Goal: Transaction & Acquisition: Purchase product/service

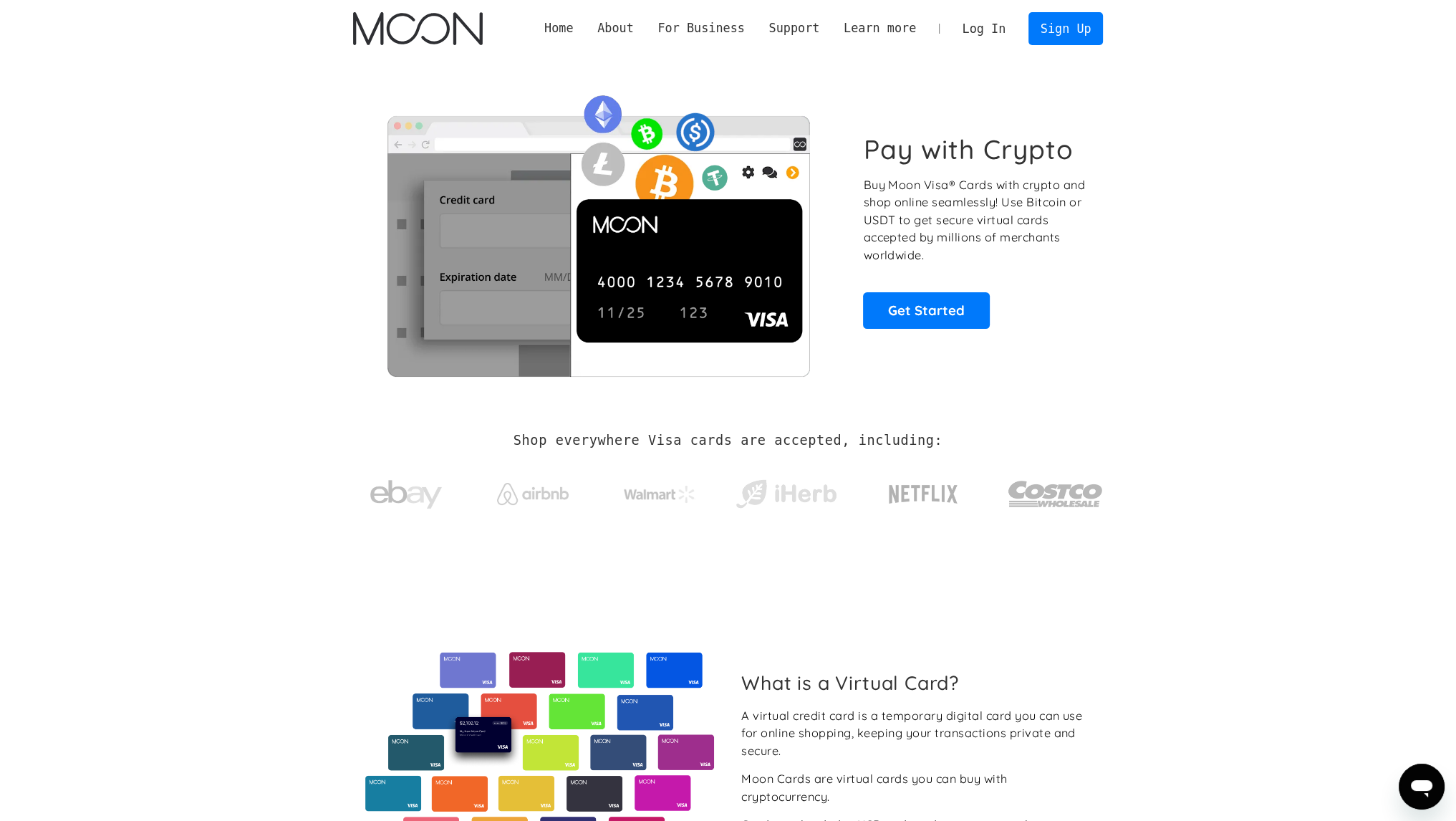
click at [989, 28] on link "Log In" at bounding box center [984, 28] width 68 height 31
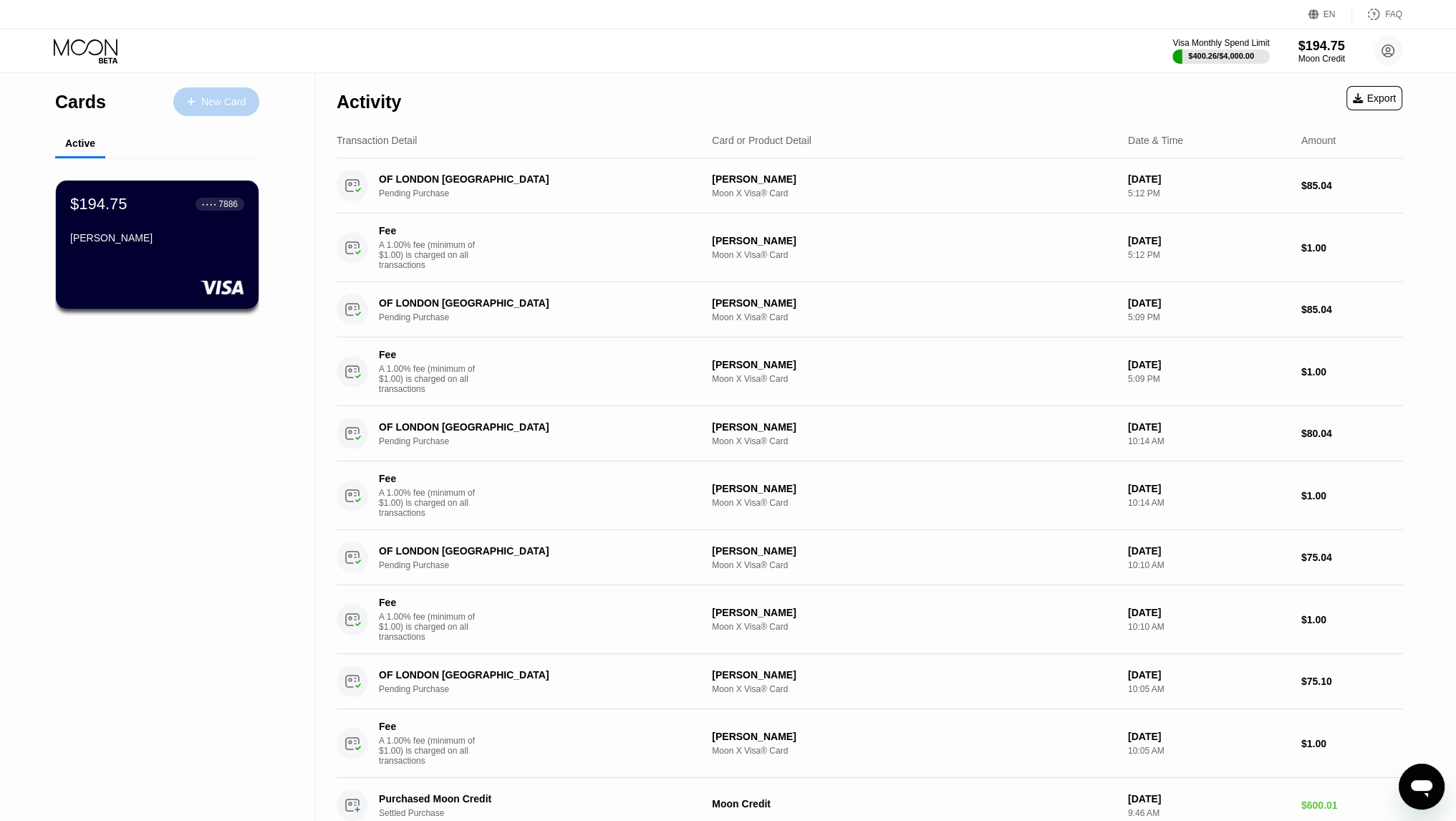
click at [232, 104] on div "New Card" at bounding box center [224, 102] width 44 height 12
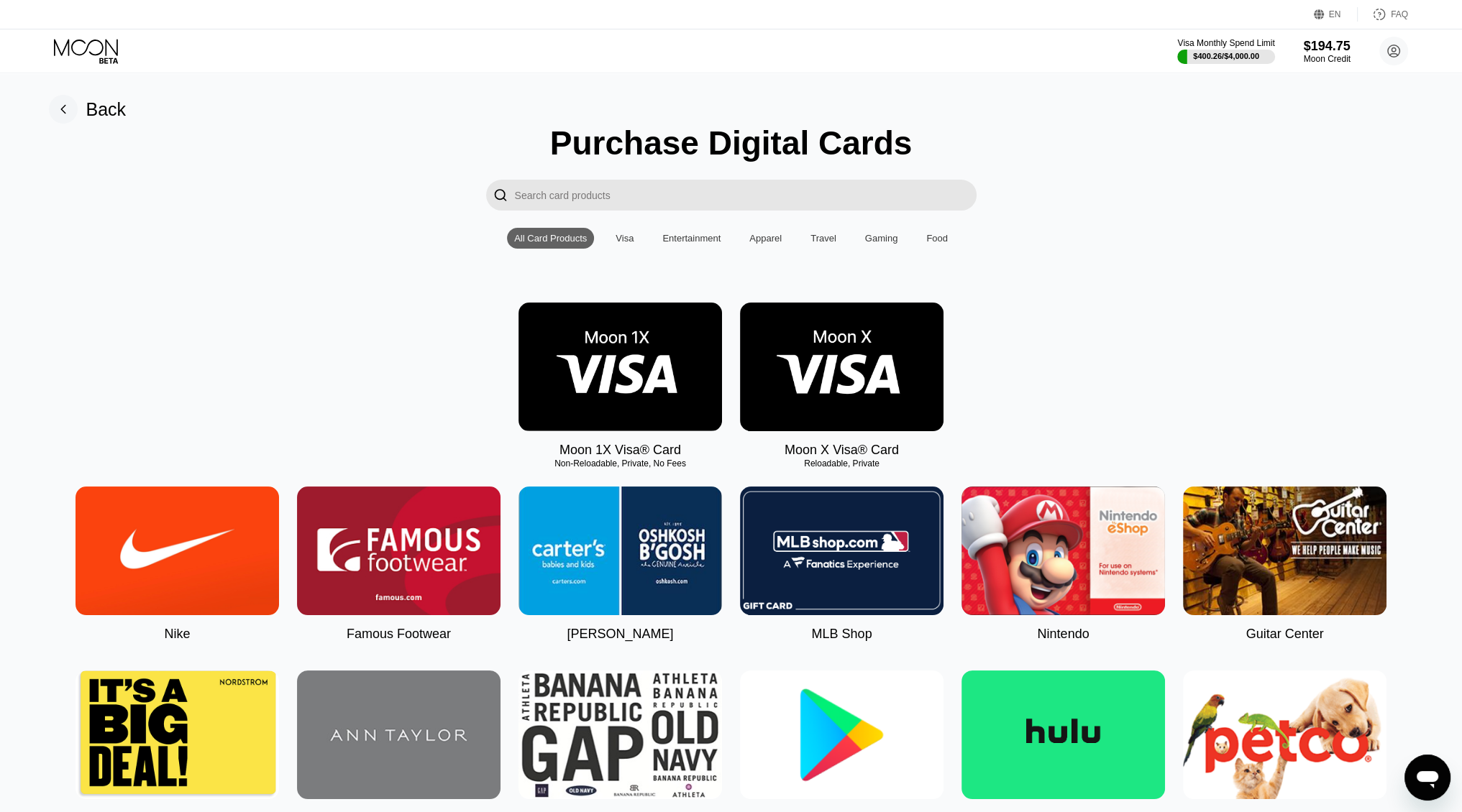
click at [828, 378] on img at bounding box center [841, 367] width 203 height 129
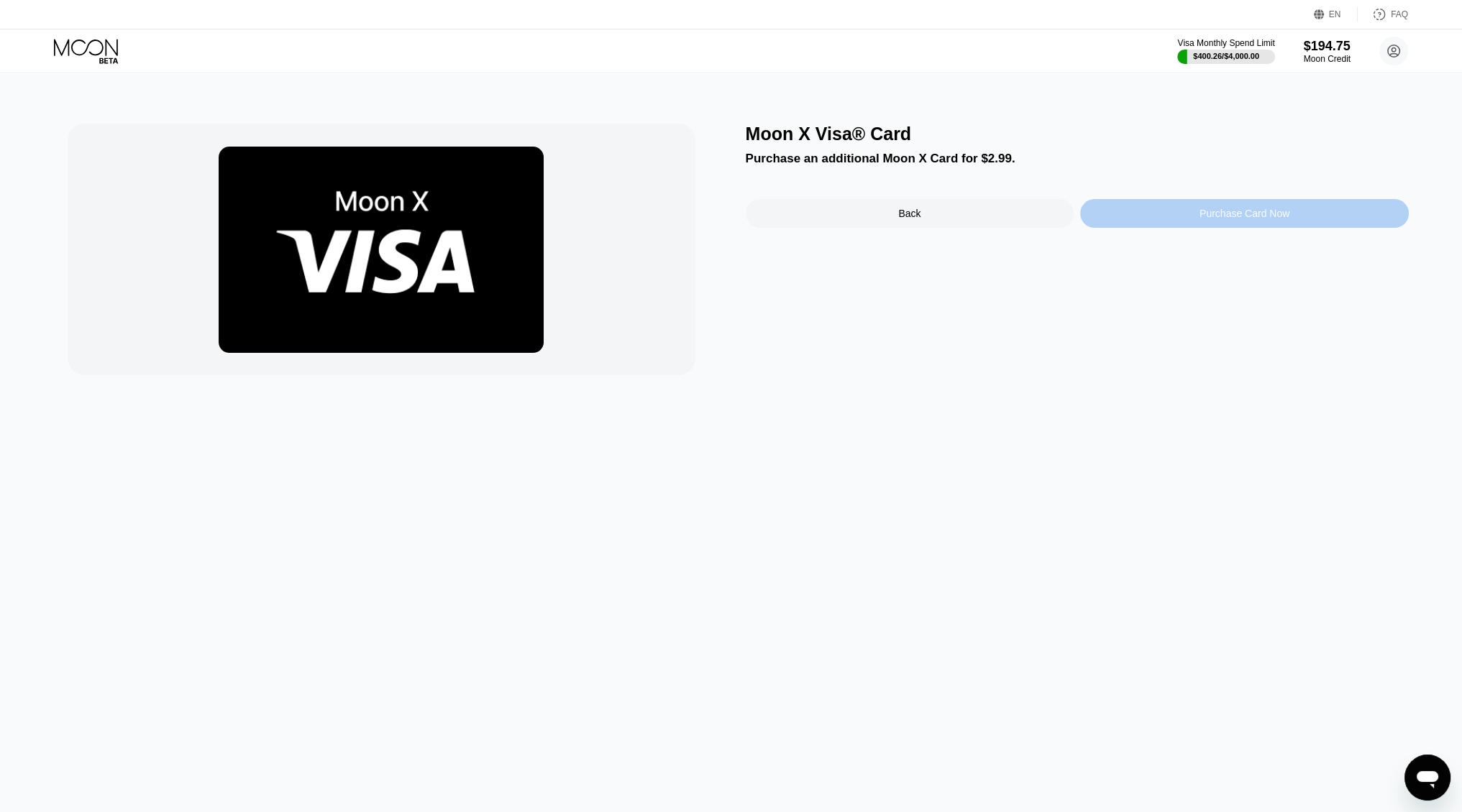
click at [1165, 227] on div "Purchase Card Now" at bounding box center [1245, 213] width 329 height 28
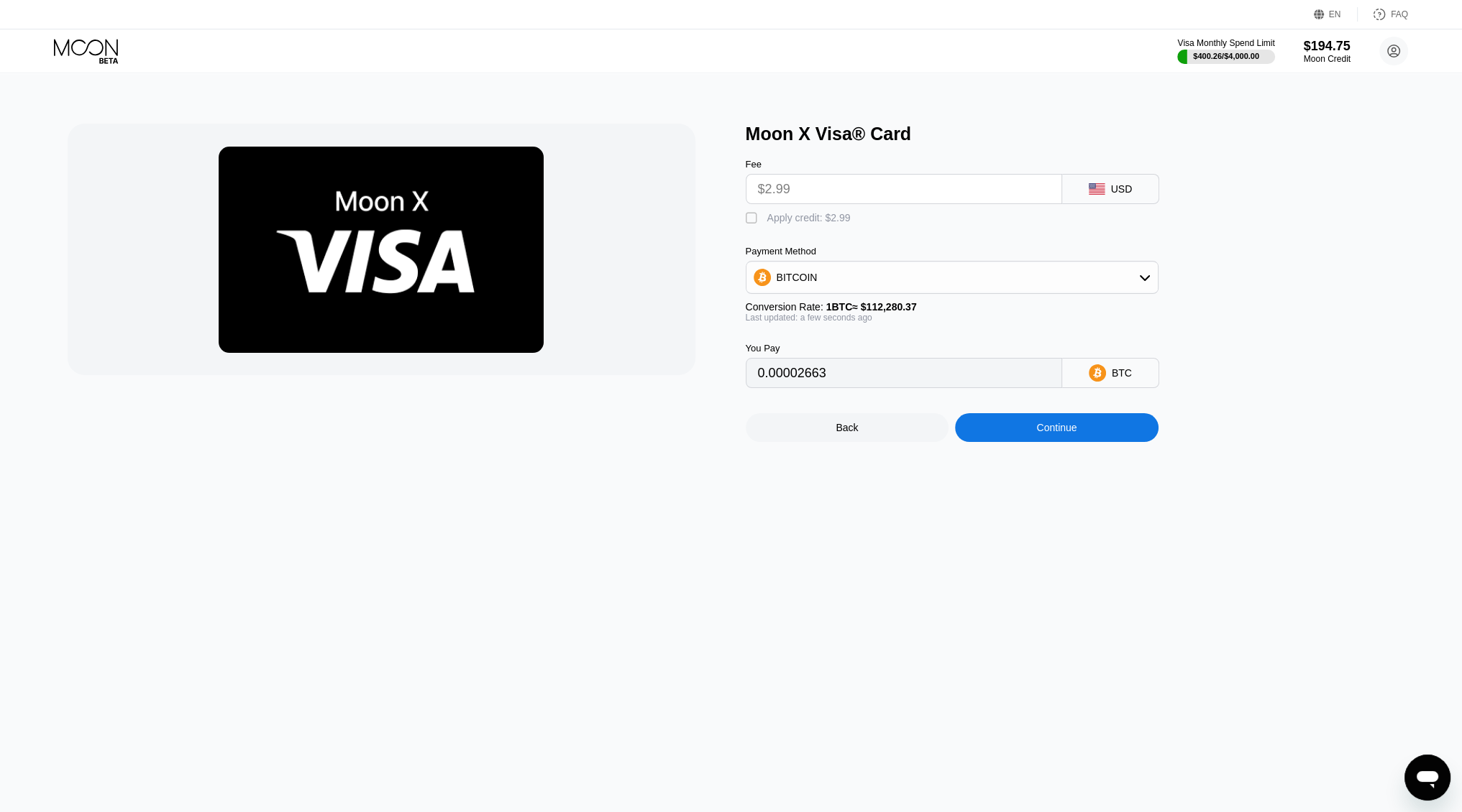
click at [793, 222] on div "Apply credit: $2.99" at bounding box center [809, 217] width 84 height 12
type input "0"
click at [1076, 434] on div "Continue" at bounding box center [1056, 427] width 40 height 12
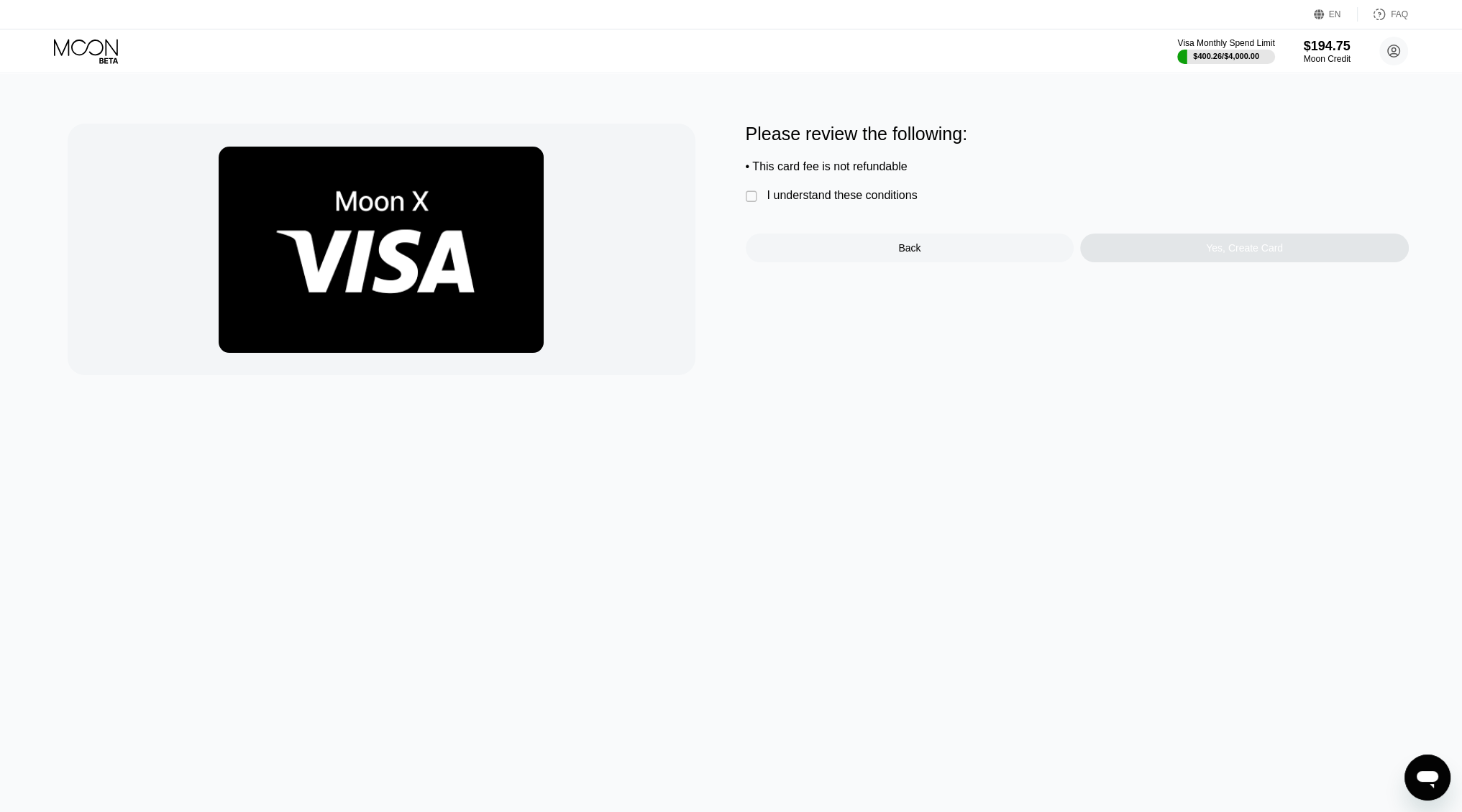
click at [850, 182] on div "Please review the following: • This card fee is not refundable  I understand t…" at bounding box center [1077, 193] width 663 height 139
click at [842, 200] on div "I understand these conditions" at bounding box center [842, 195] width 150 height 13
click at [1113, 260] on div "Yes, Create Card" at bounding box center [1245, 248] width 329 height 28
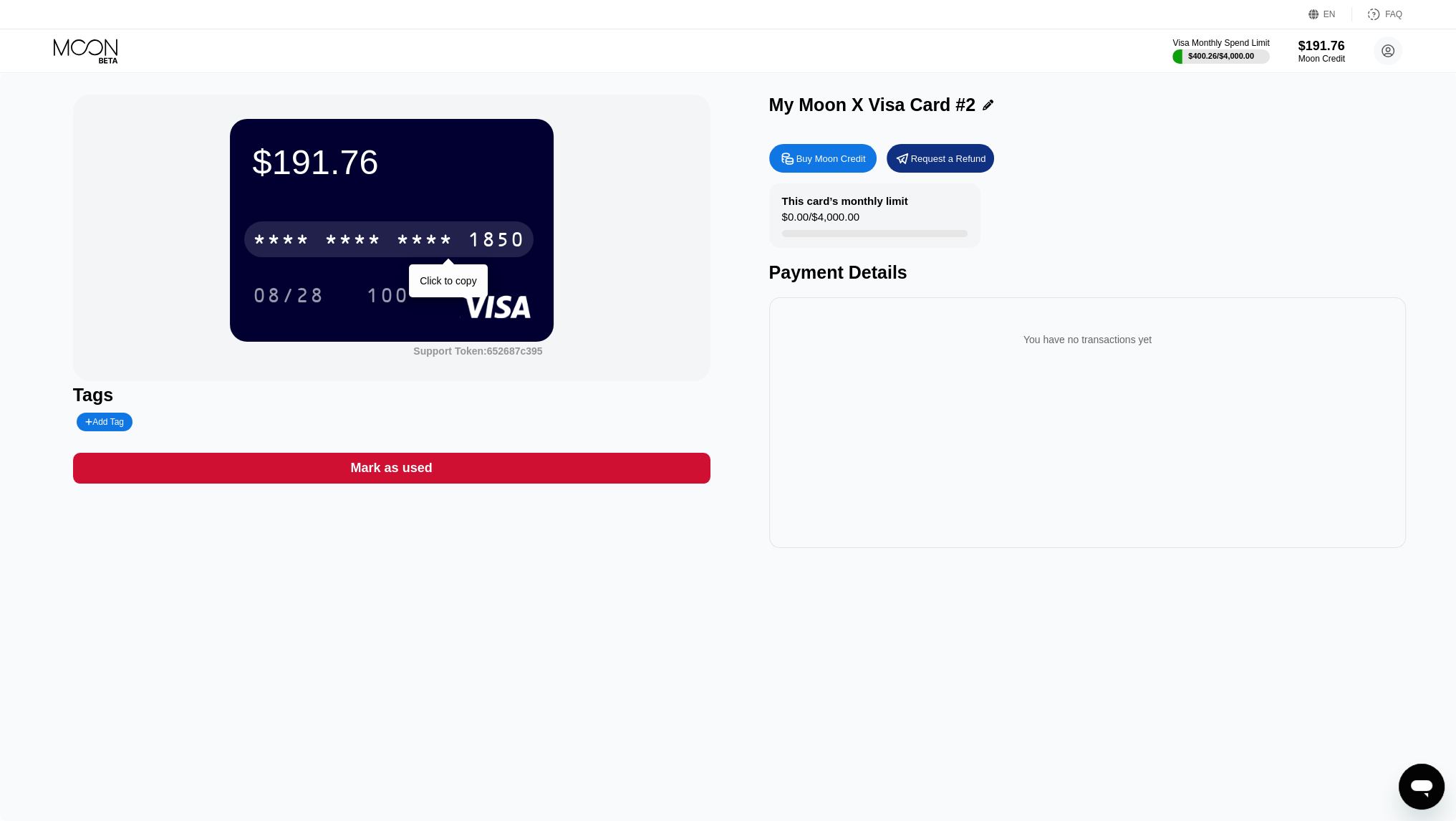
click at [401, 253] on div "* * * *" at bounding box center [424, 241] width 57 height 23
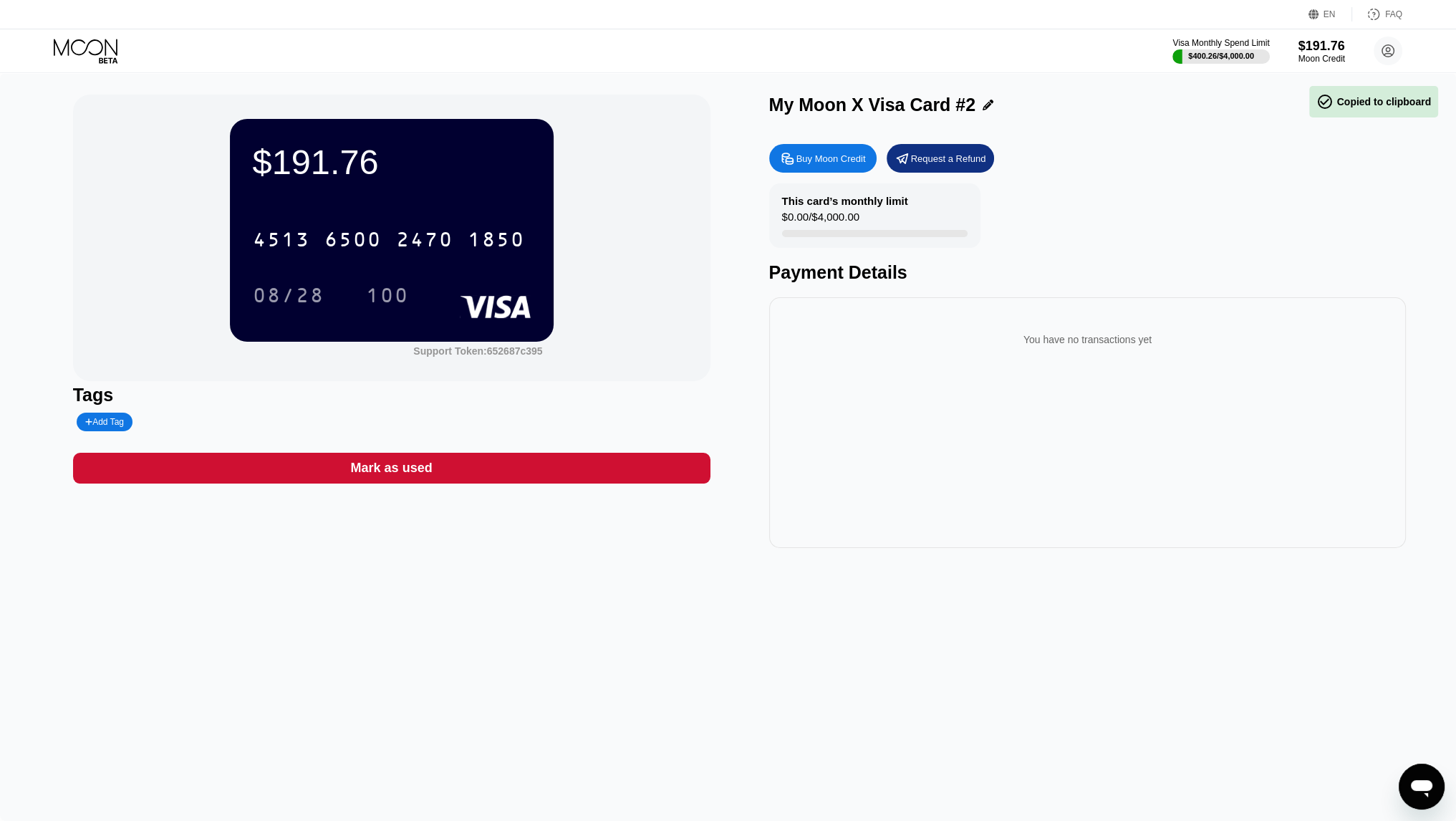
click at [982, 110] on icon at bounding box center [988, 105] width 11 height 11
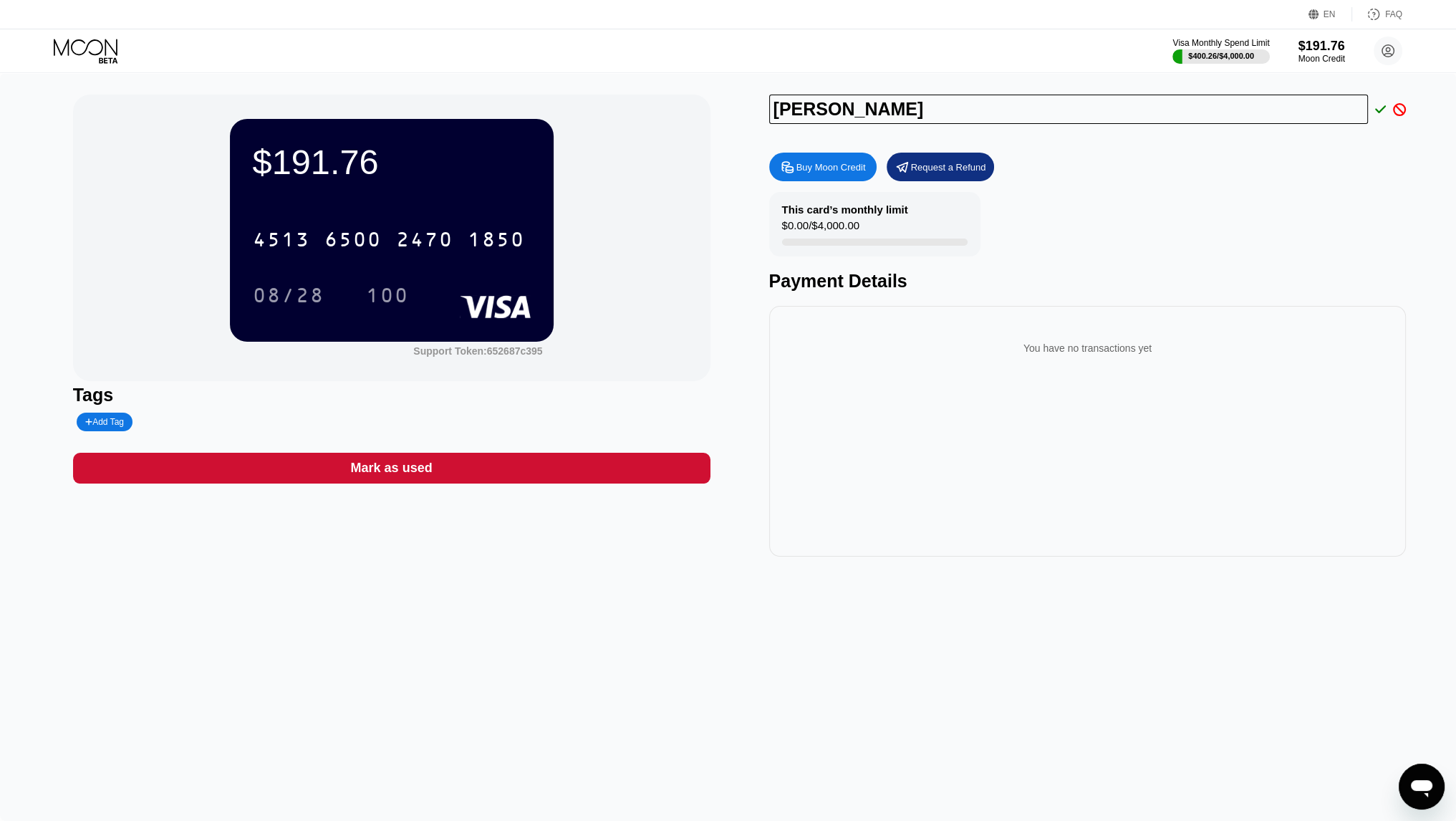
type input "Sami Nawras"
